Goal: Find specific page/section: Find specific page/section

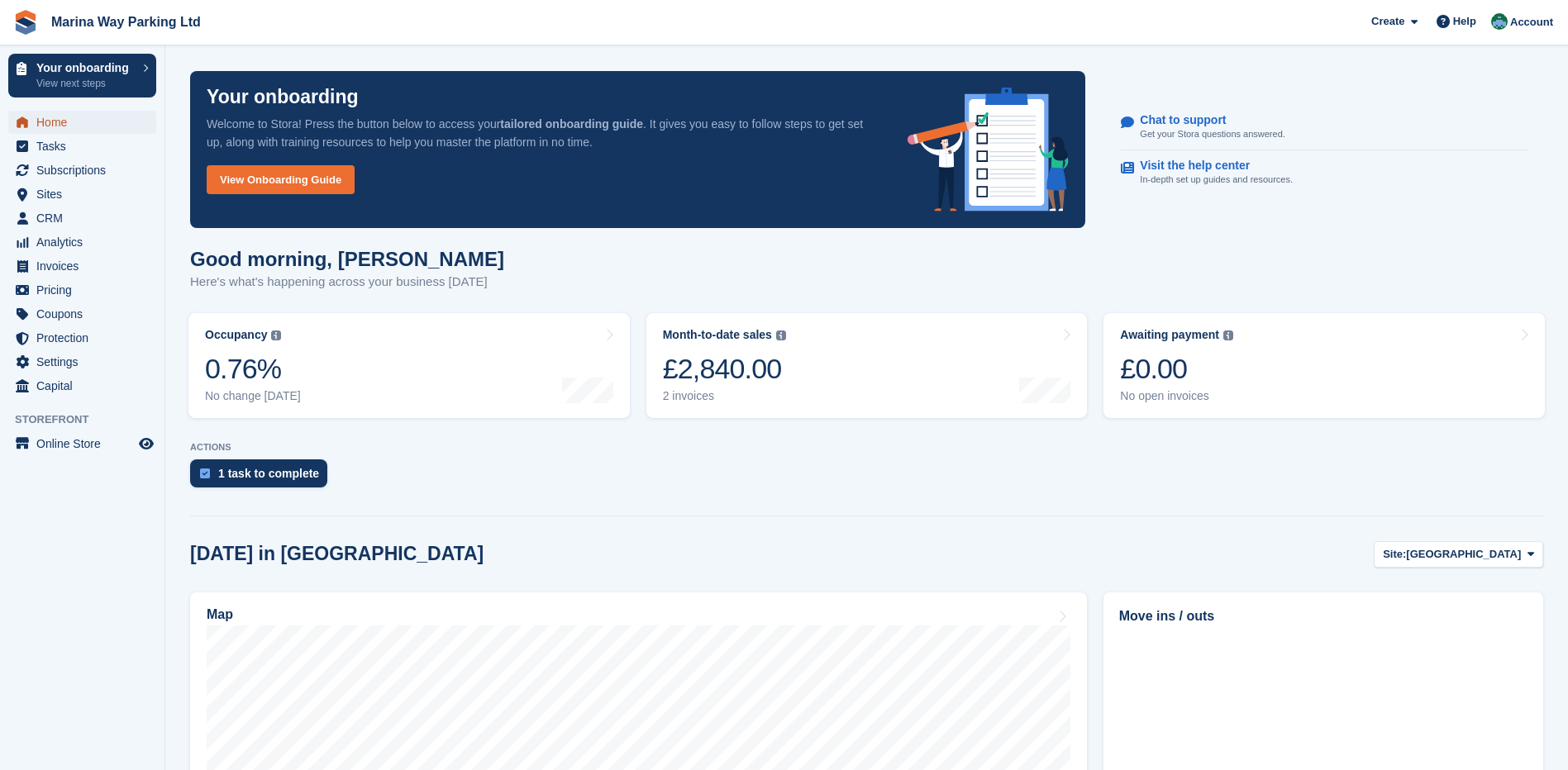
click at [77, 120] on span "Home" at bounding box center [86, 122] width 99 height 23
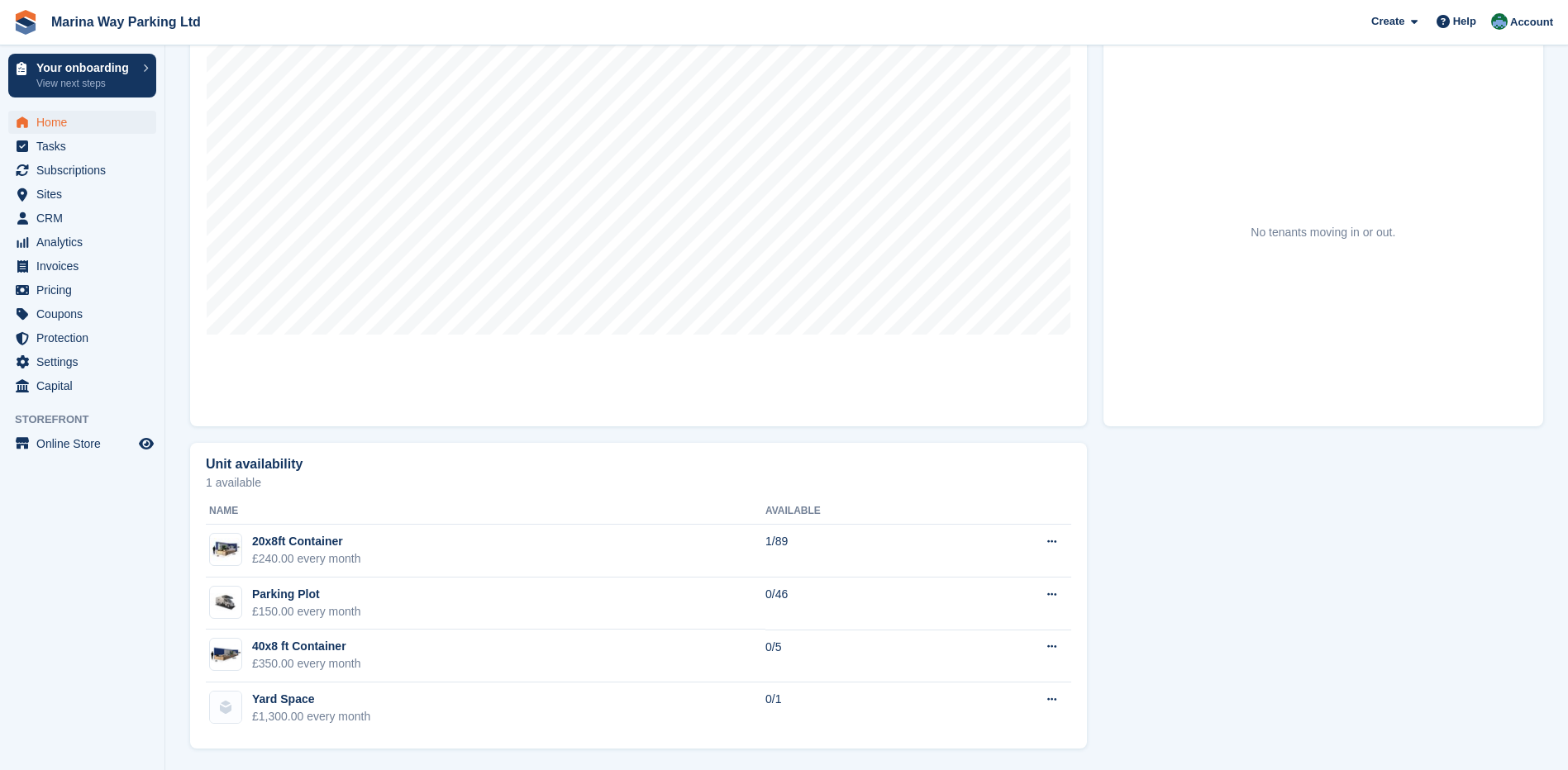
scroll to position [597, 0]
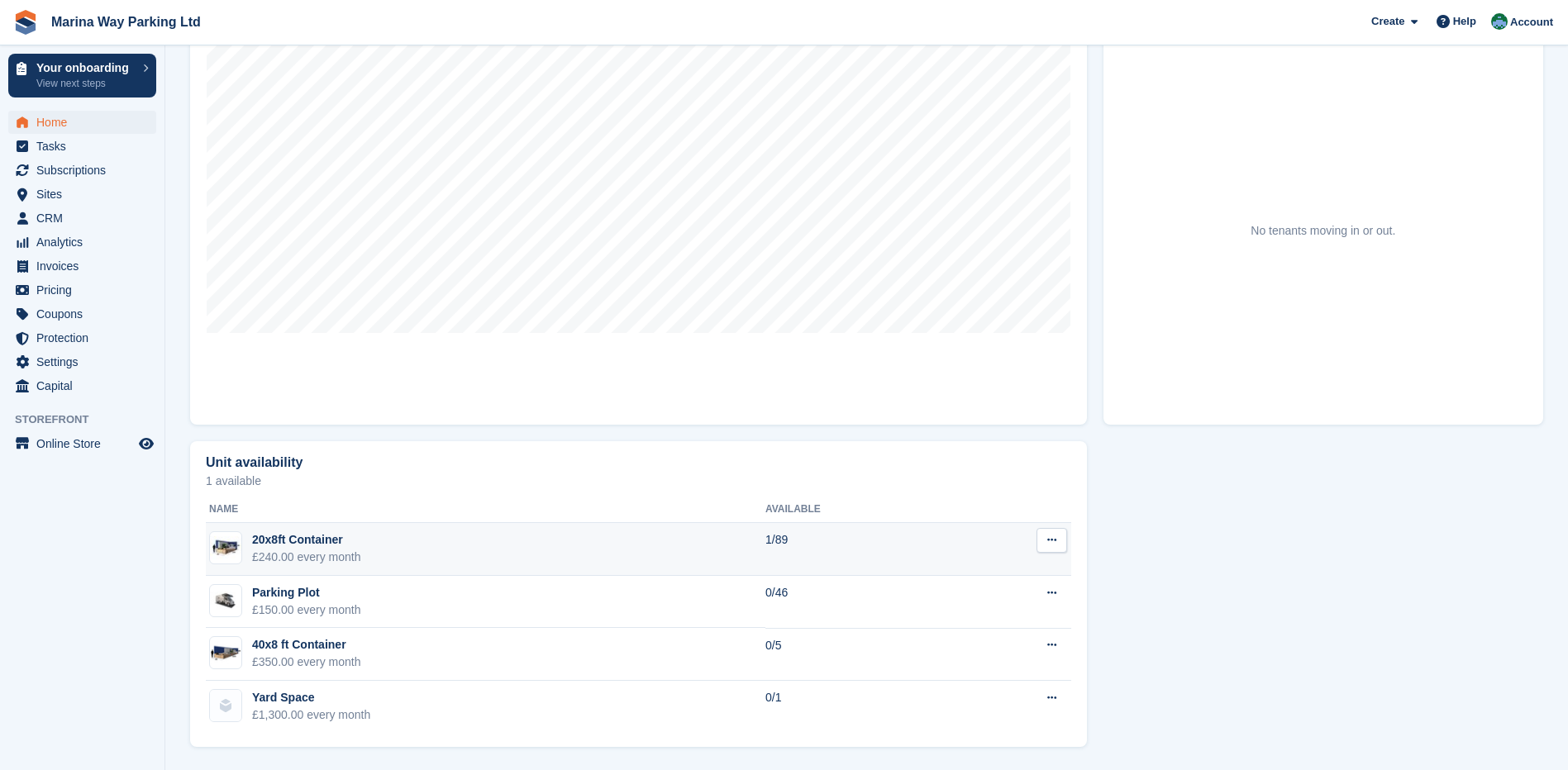
click at [306, 538] on div "20x8ft Container" at bounding box center [307, 539] width 109 height 17
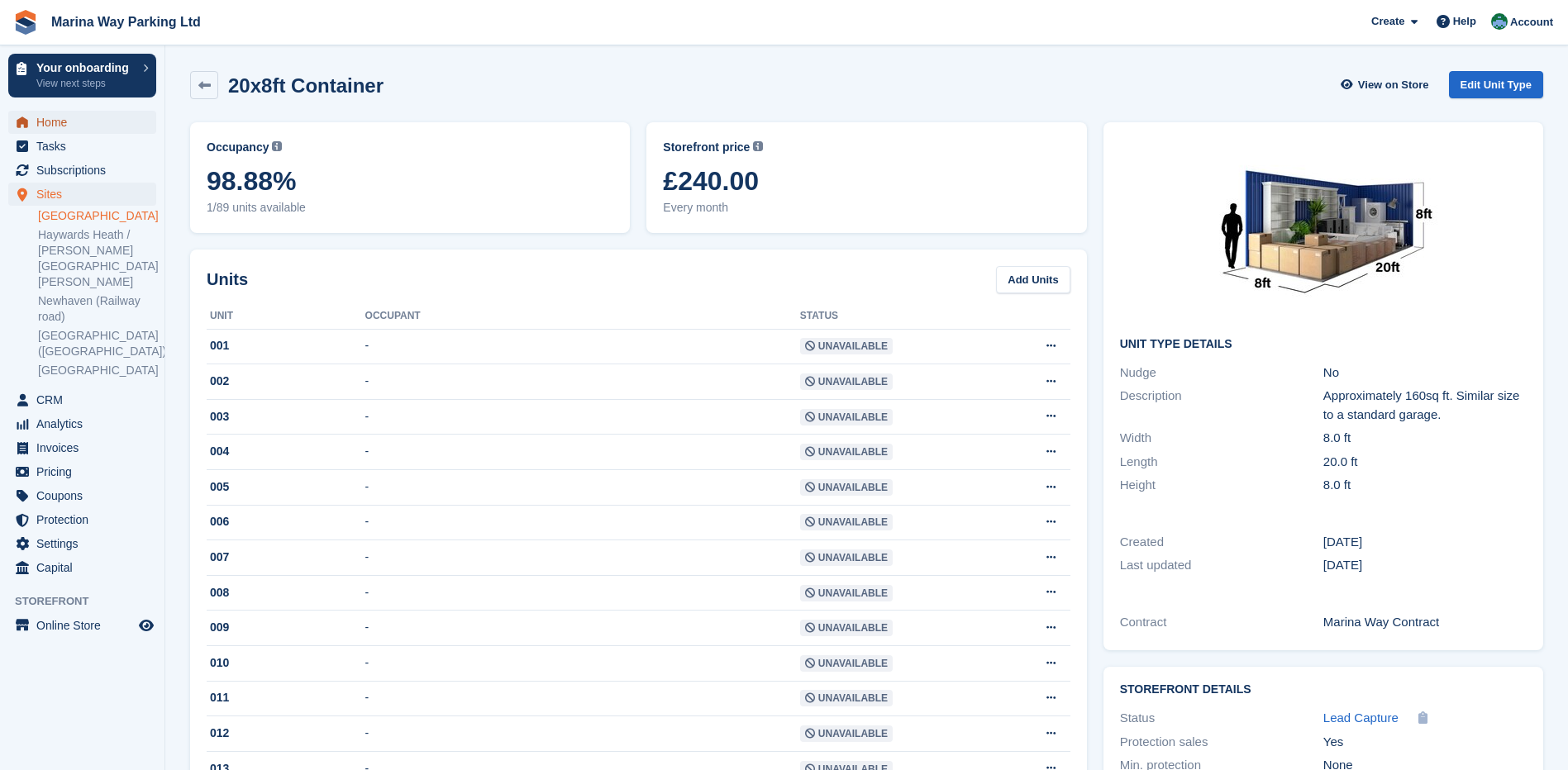
click at [47, 125] on span "Home" at bounding box center [86, 122] width 99 height 23
